Goal: Task Accomplishment & Management: Manage account settings

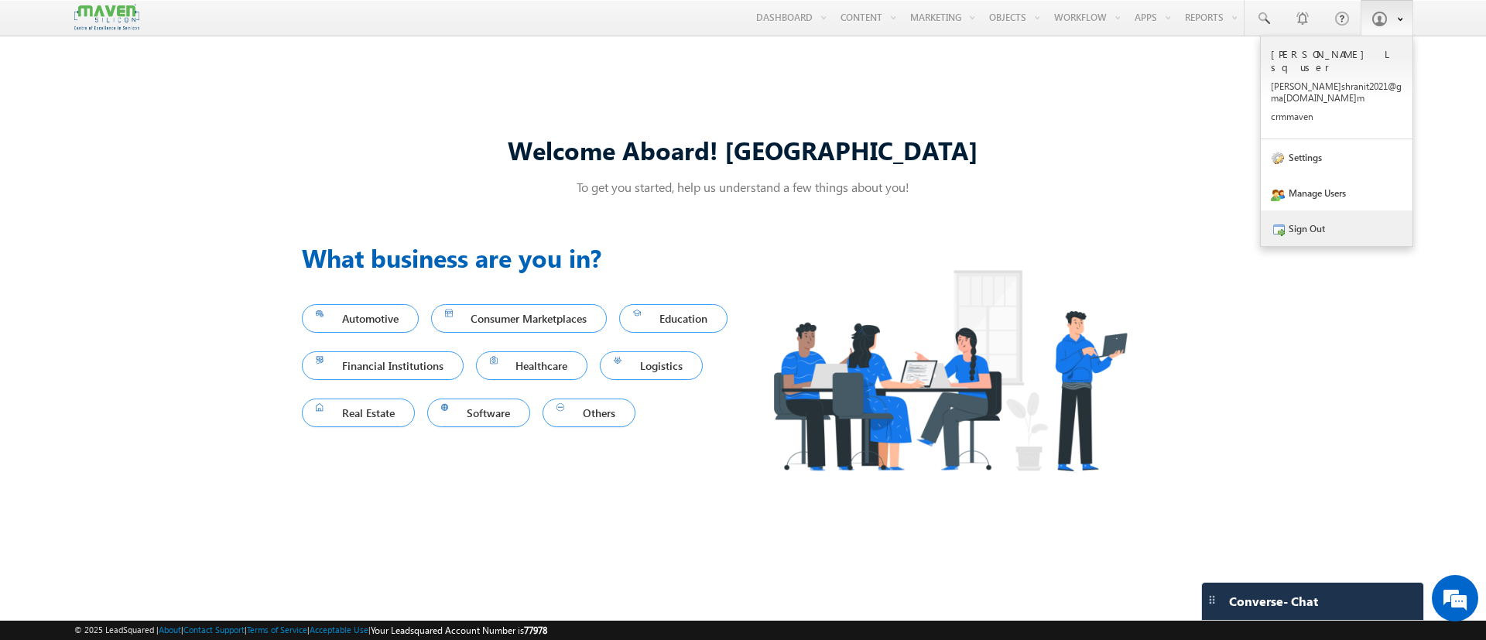
click at [1324, 211] on link "Sign Out" at bounding box center [1337, 229] width 152 height 36
